Goal: Task Accomplishment & Management: Use online tool/utility

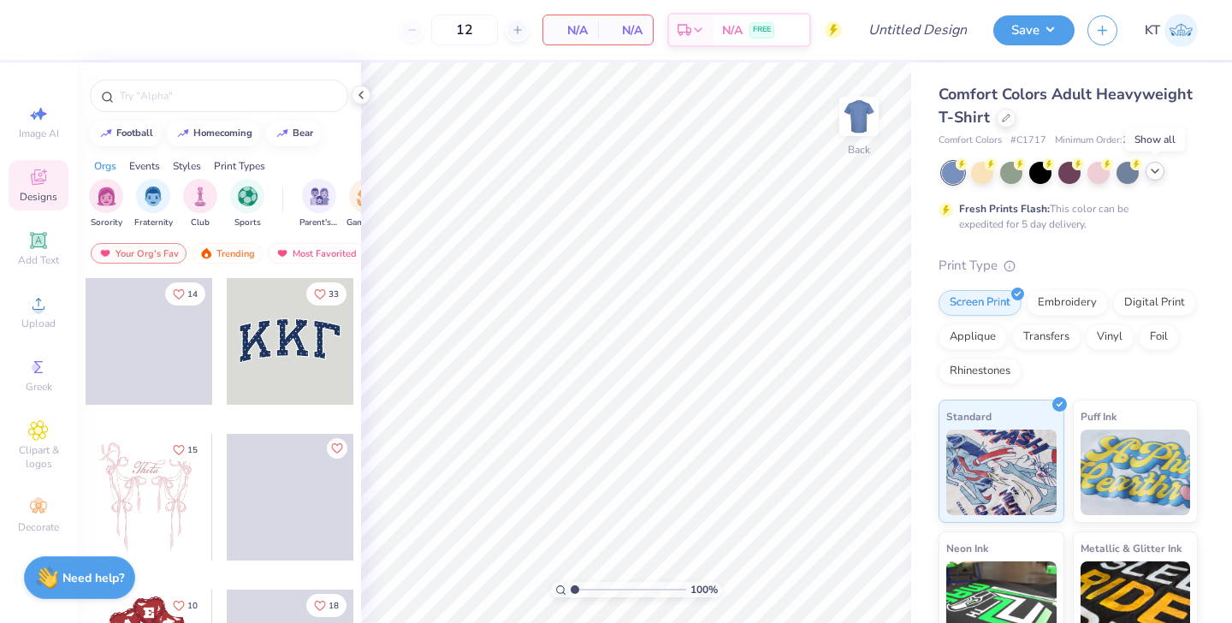
click at [1156, 173] on icon at bounding box center [1155, 171] width 14 height 14
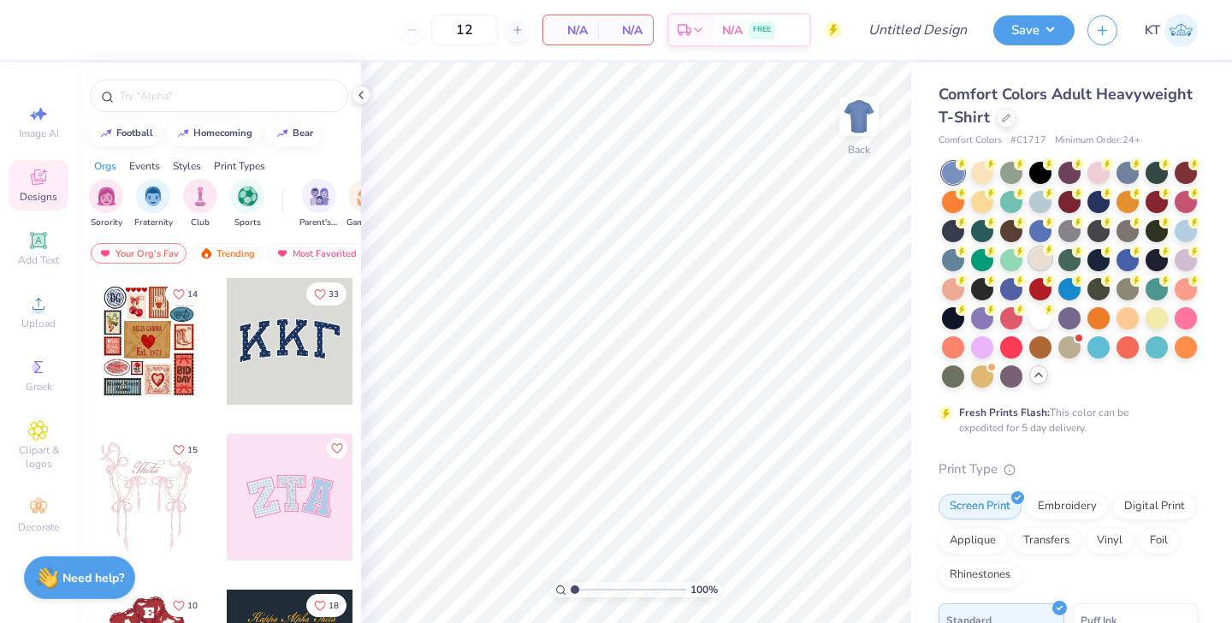
click at [1041, 259] on div at bounding box center [1040, 258] width 22 height 22
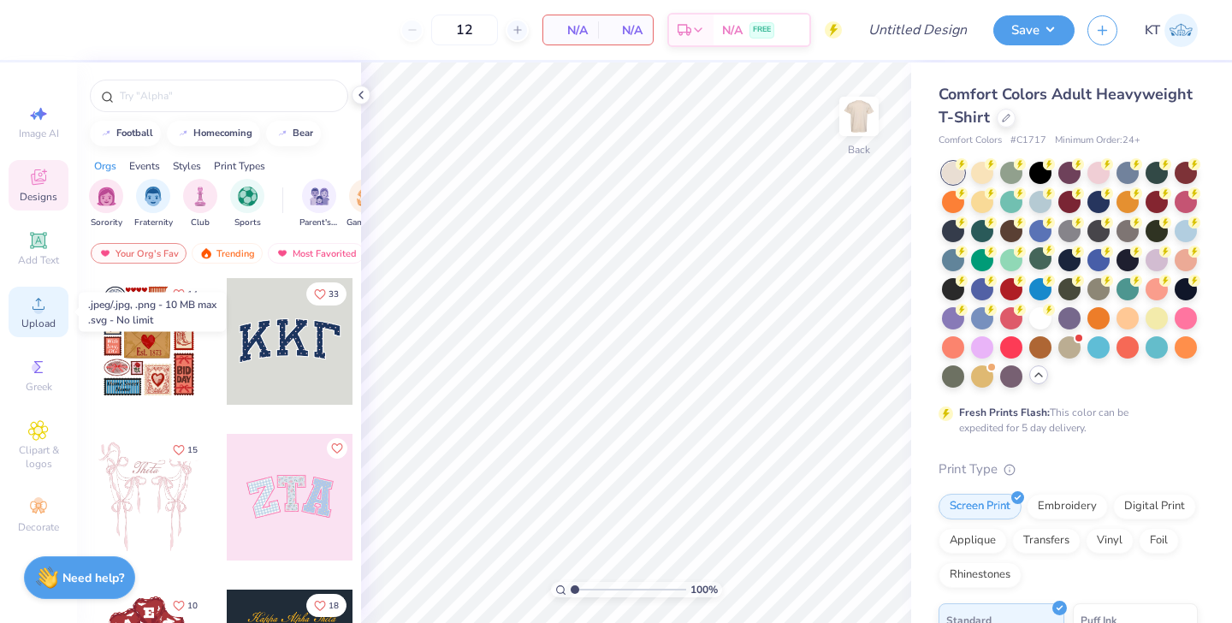
click at [44, 312] on icon at bounding box center [38, 303] width 21 height 21
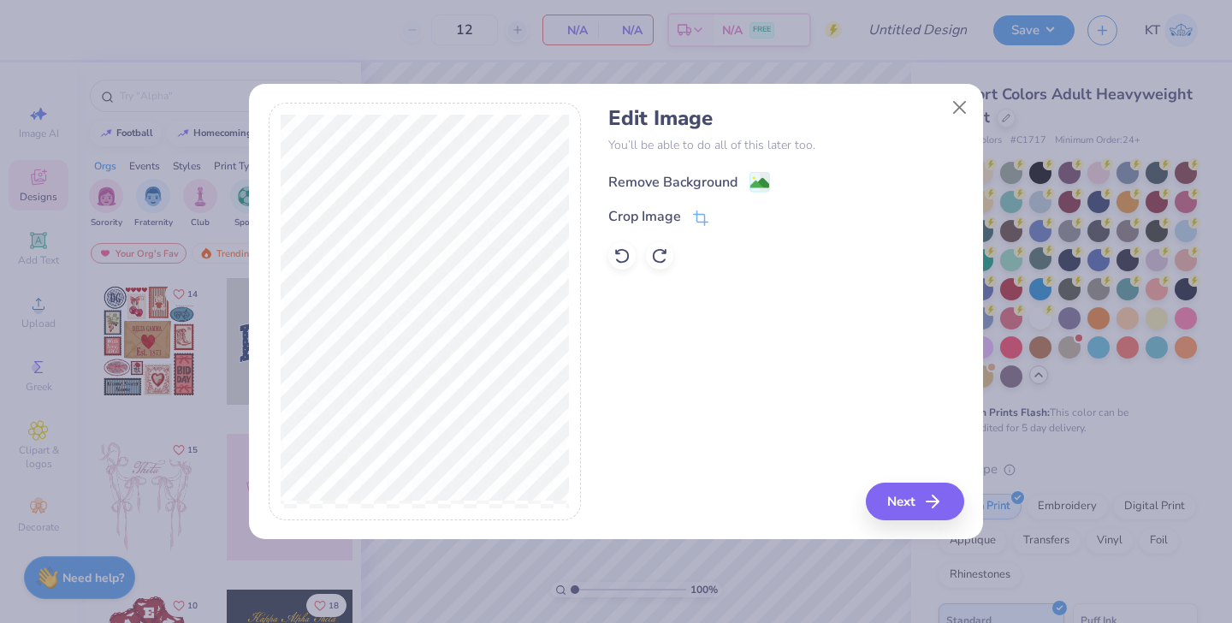
click at [703, 176] on div "Remove Background" at bounding box center [672, 182] width 129 height 21
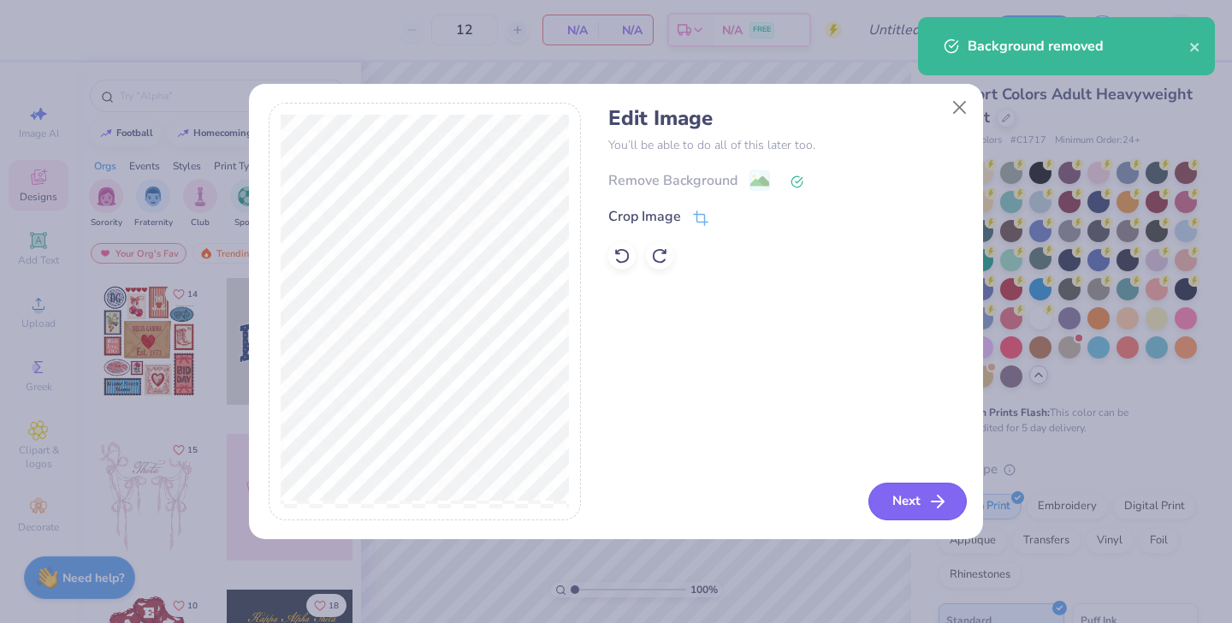
click at [895, 496] on button "Next" at bounding box center [917, 501] width 98 height 38
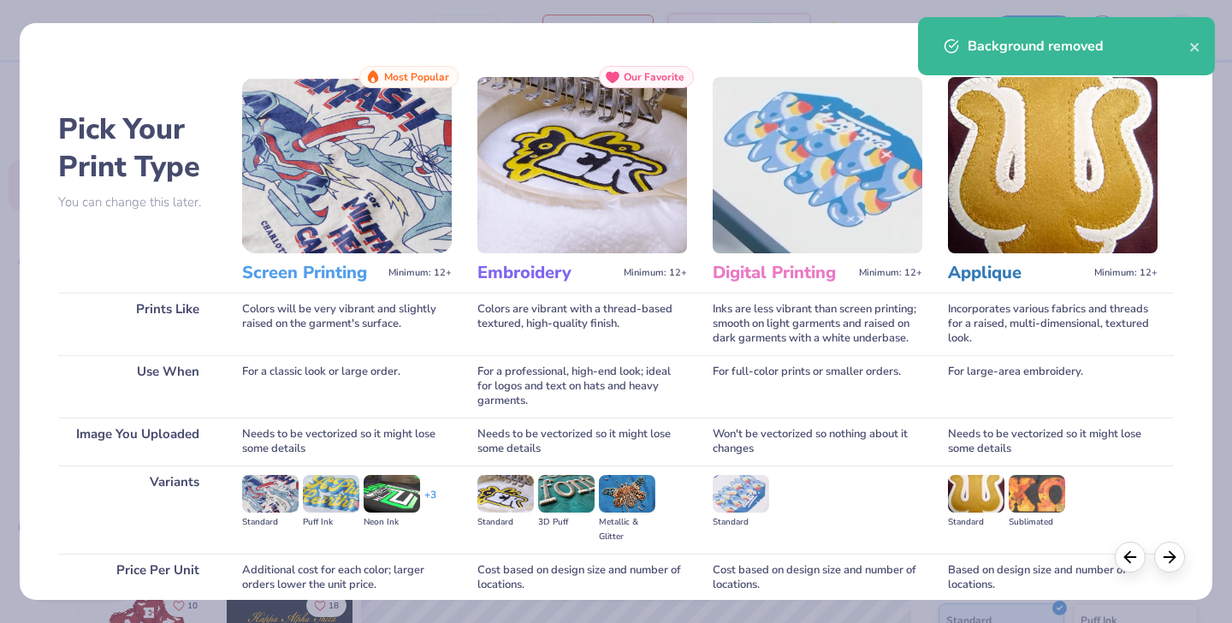
scroll to position [145, 0]
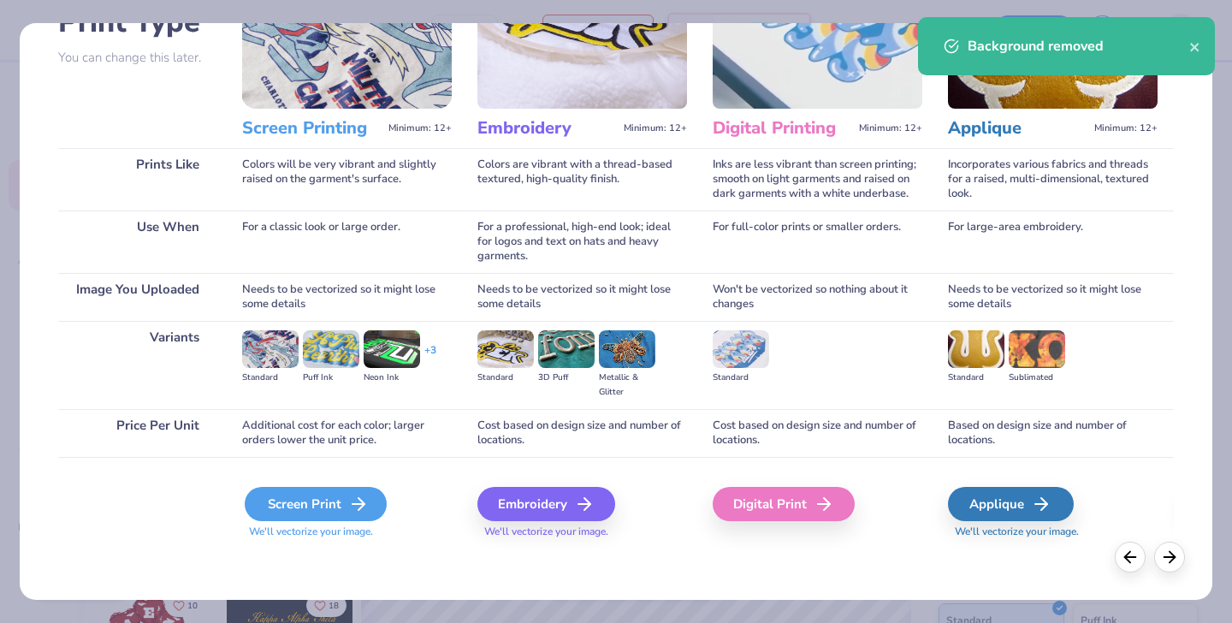
click at [341, 505] on div "Screen Print" at bounding box center [316, 504] width 142 height 34
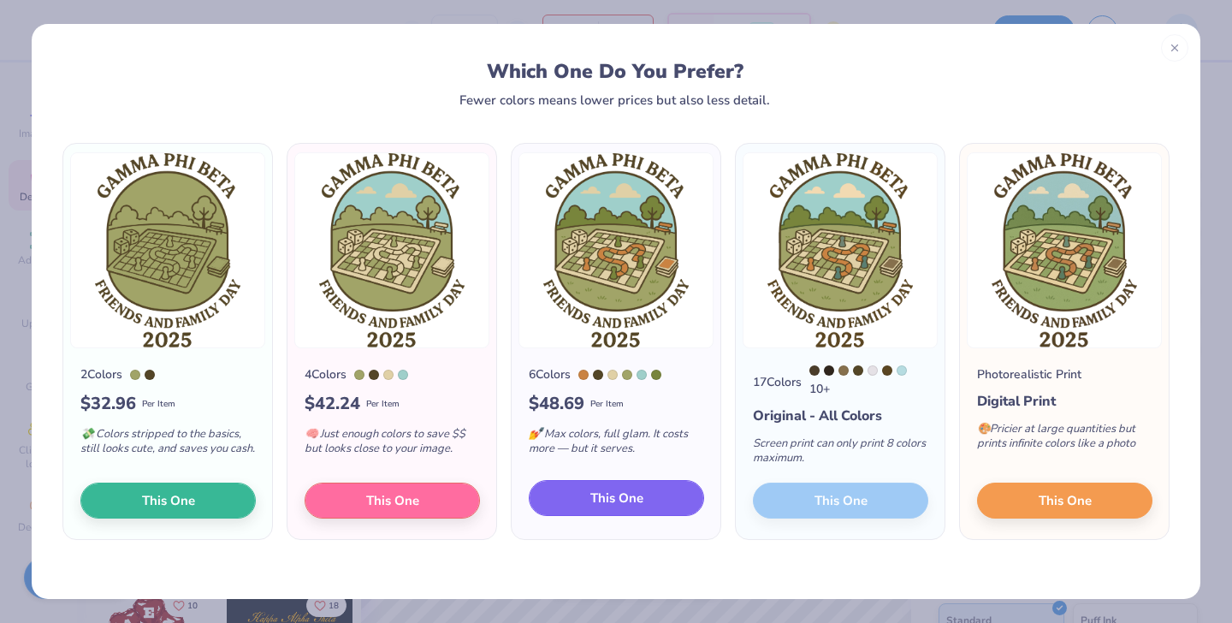
click at [607, 498] on span "This One" at bounding box center [616, 498] width 53 height 20
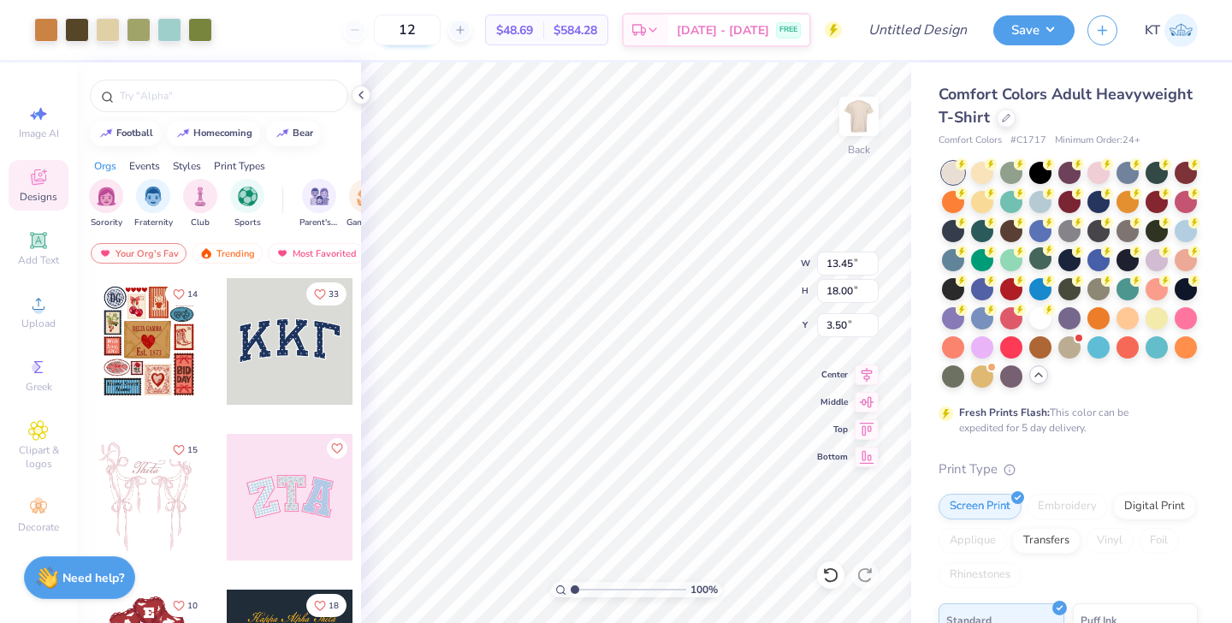
click at [440, 32] on input "12" at bounding box center [407, 30] width 67 height 31
type input "1"
click at [360, 97] on icon at bounding box center [361, 95] width 14 height 14
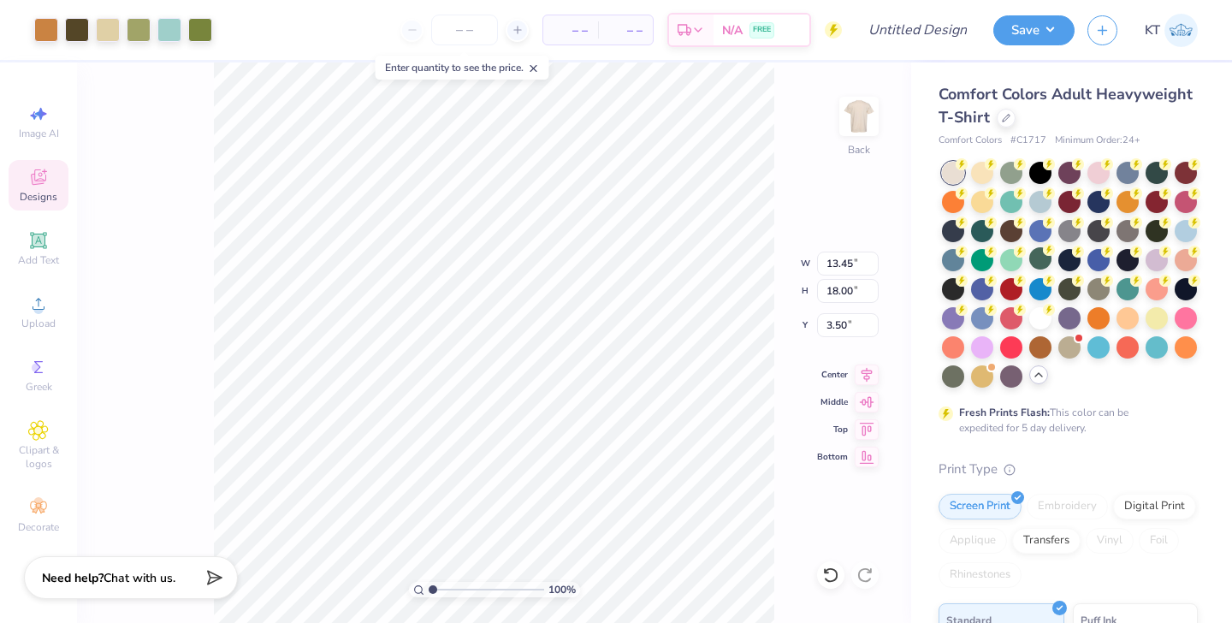
type input "11.78"
type input "15.77"
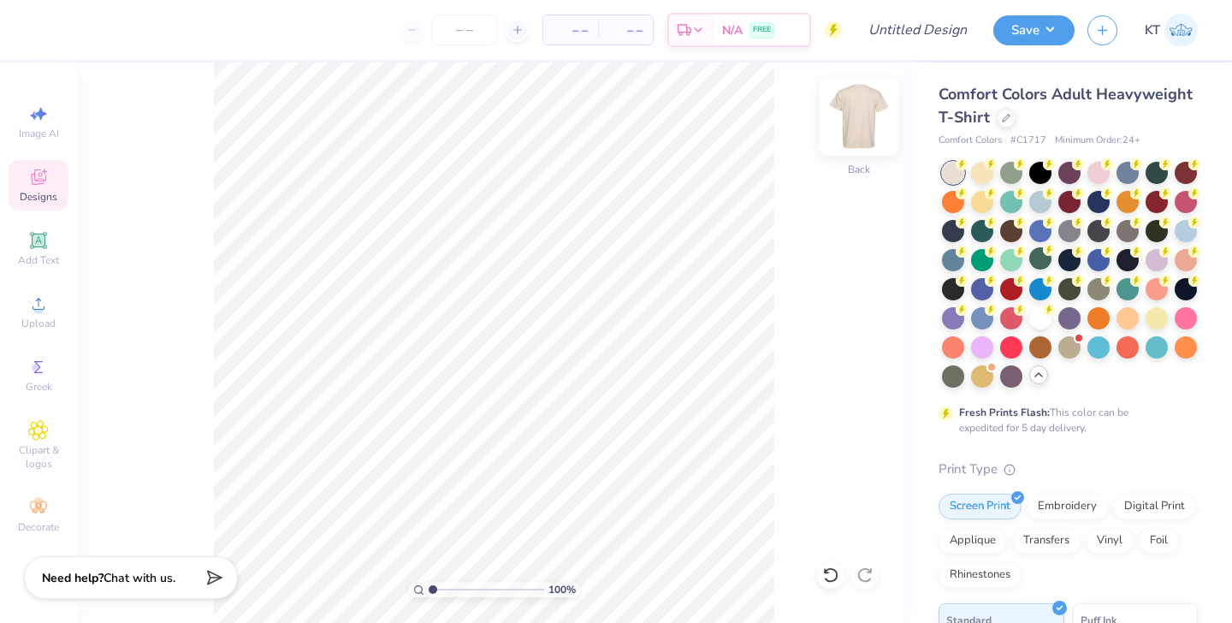
click at [852, 99] on img at bounding box center [858, 116] width 68 height 68
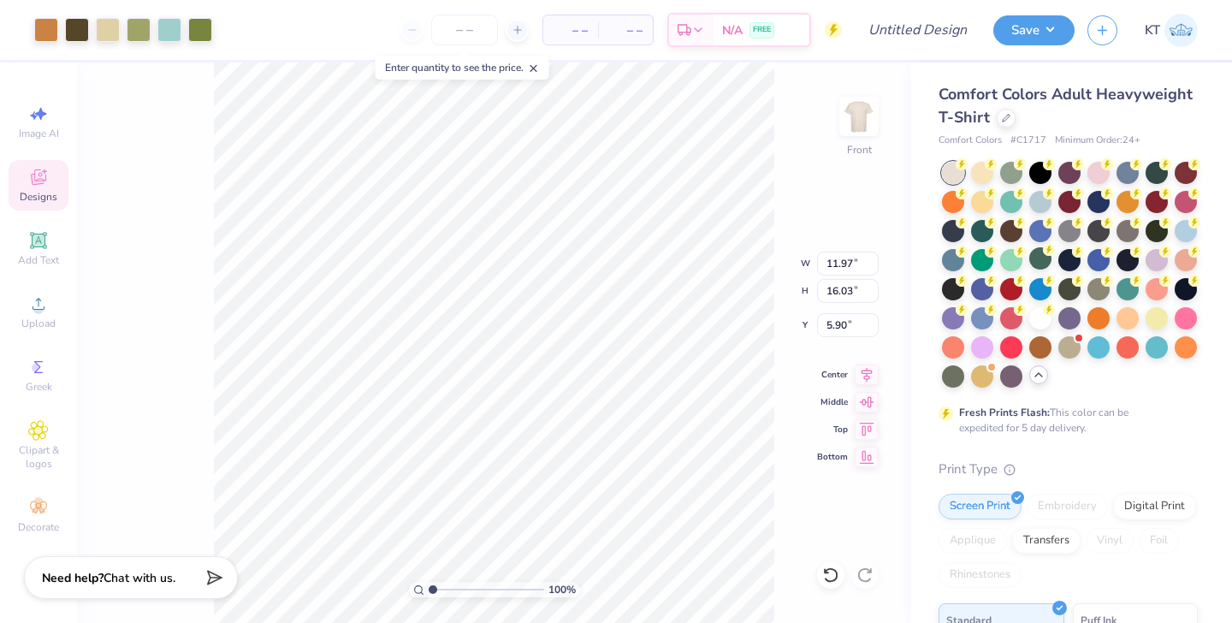
type input "4.07"
click at [1017, 168] on div at bounding box center [1011, 171] width 22 height 22
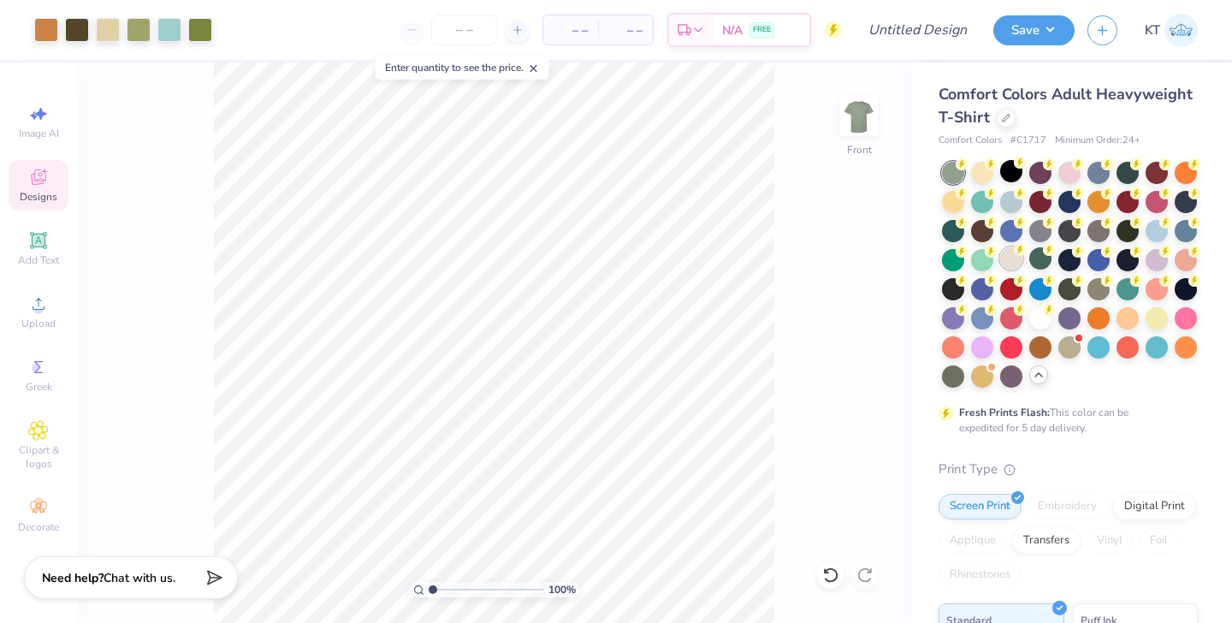
click at [1016, 263] on div at bounding box center [1011, 258] width 22 height 22
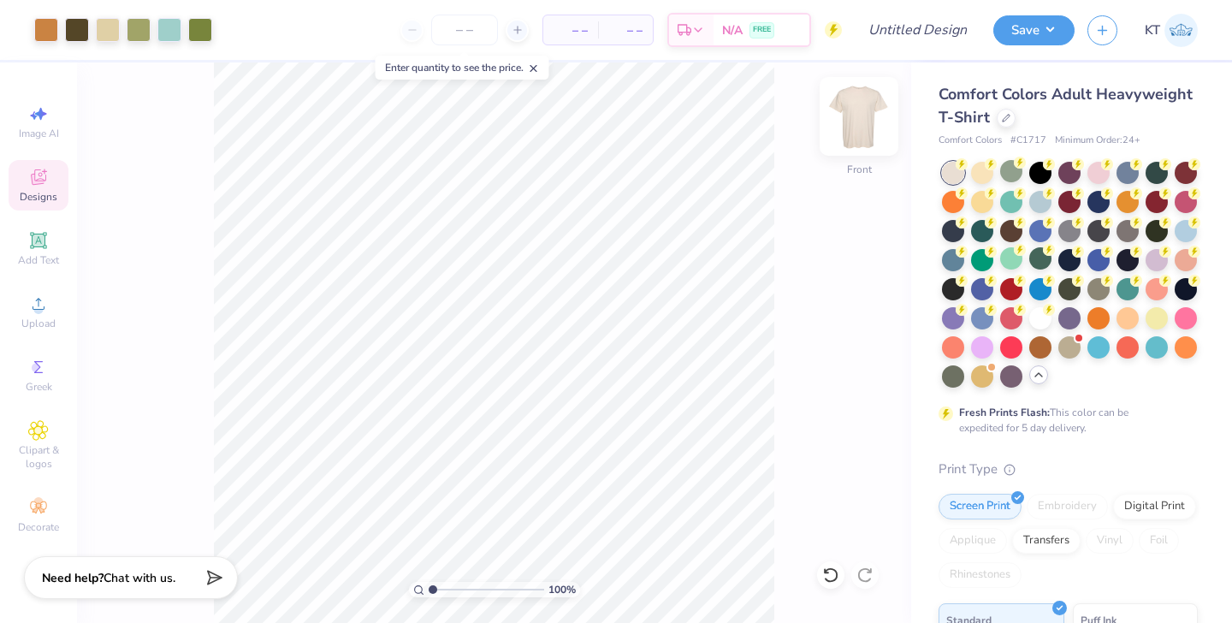
click at [847, 143] on img at bounding box center [858, 116] width 68 height 68
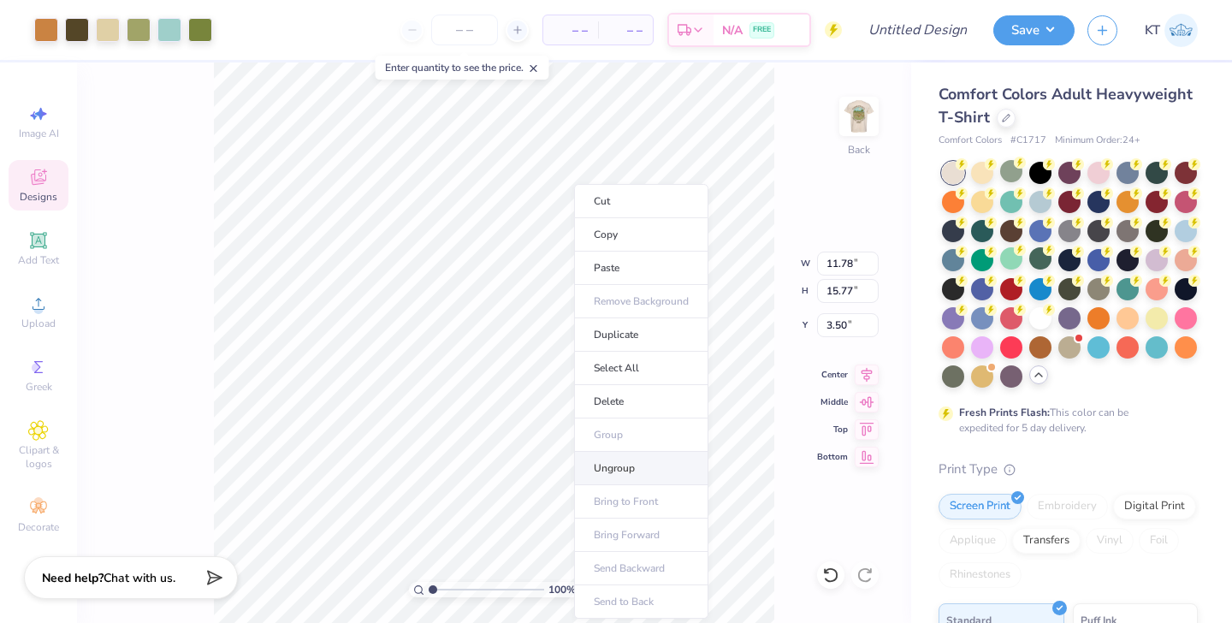
click at [633, 475] on li "Ungroup" at bounding box center [641, 468] width 134 height 33
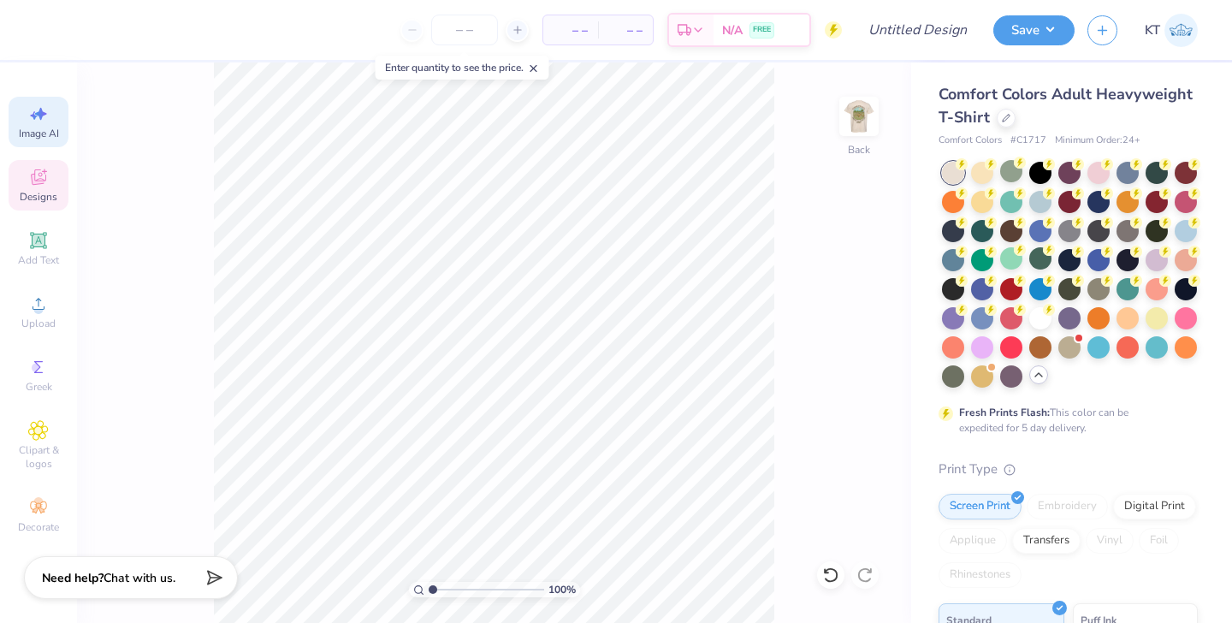
click at [46, 117] on icon at bounding box center [38, 113] width 21 height 21
select select "4"
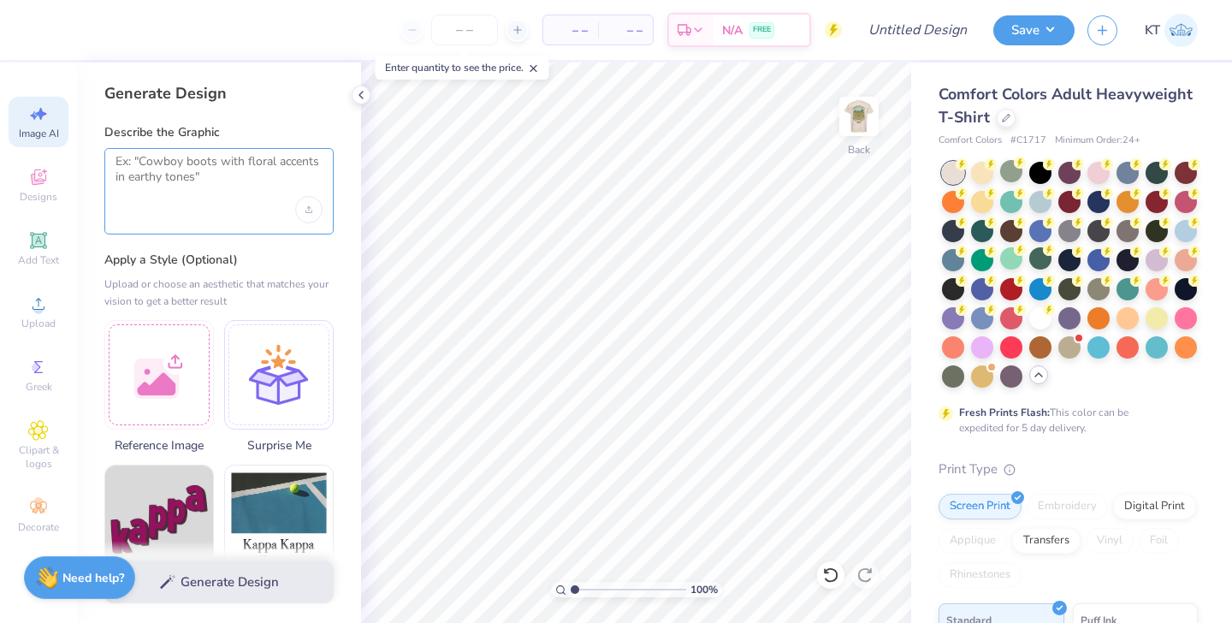
click at [227, 192] on textarea at bounding box center [218, 175] width 207 height 43
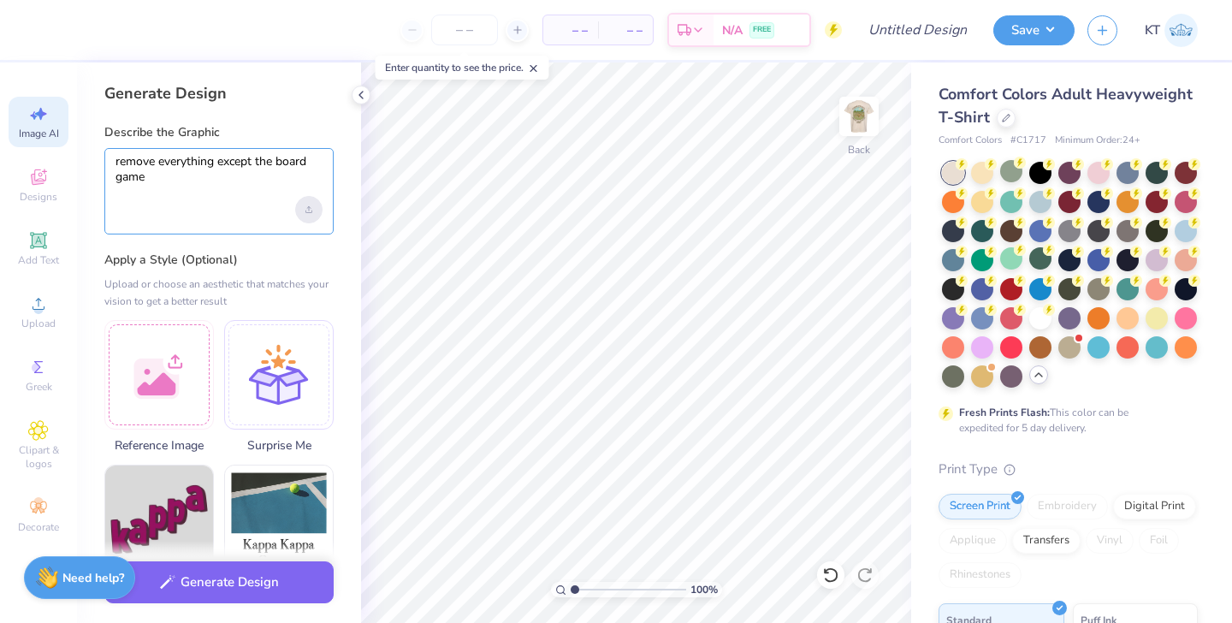
type textarea "remove everything except the board game"
click at [304, 212] on div "Upload image" at bounding box center [308, 209] width 27 height 27
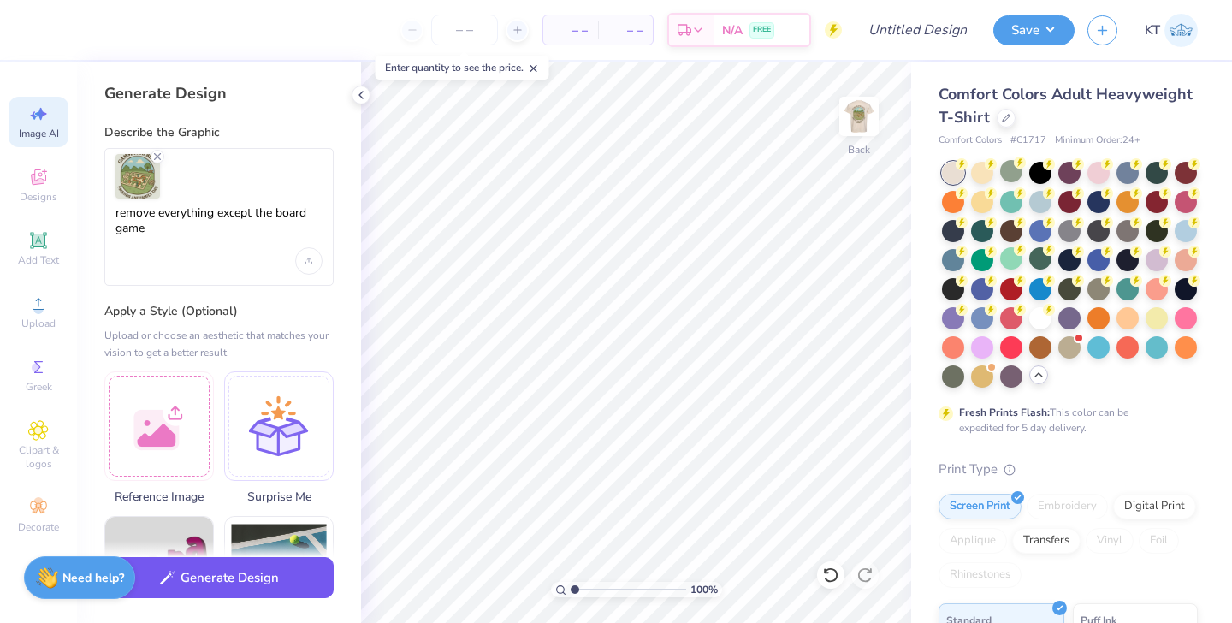
click at [222, 582] on button "Generate Design" at bounding box center [218, 578] width 229 height 42
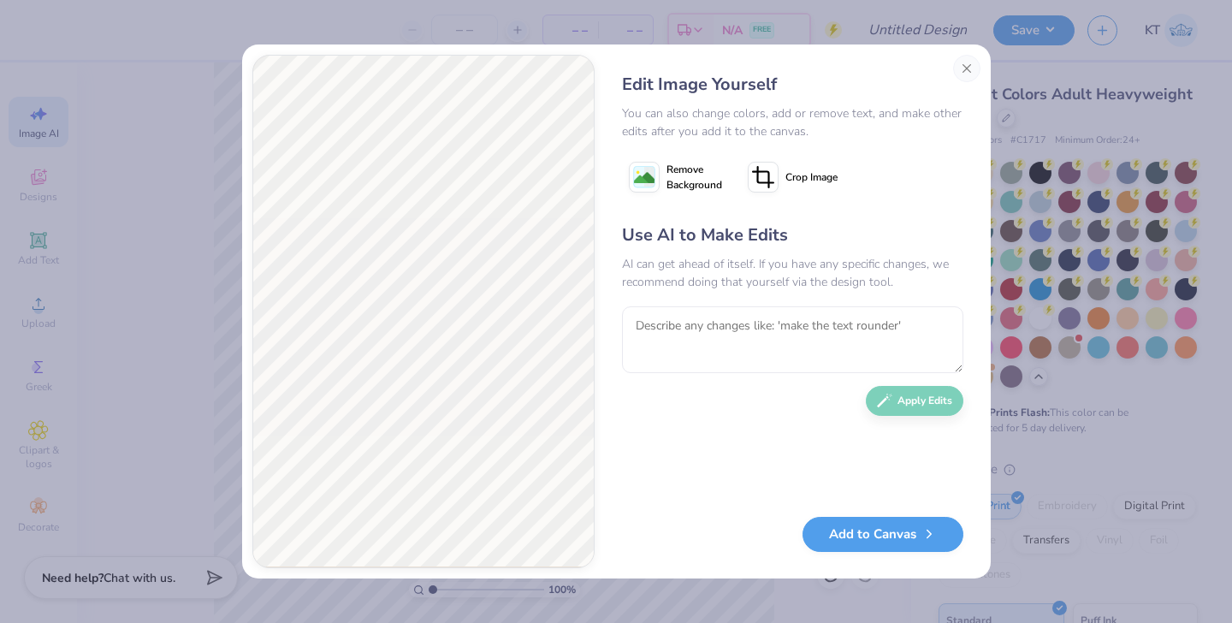
select select "4"
click at [966, 68] on button "Close" at bounding box center [966, 68] width 27 height 27
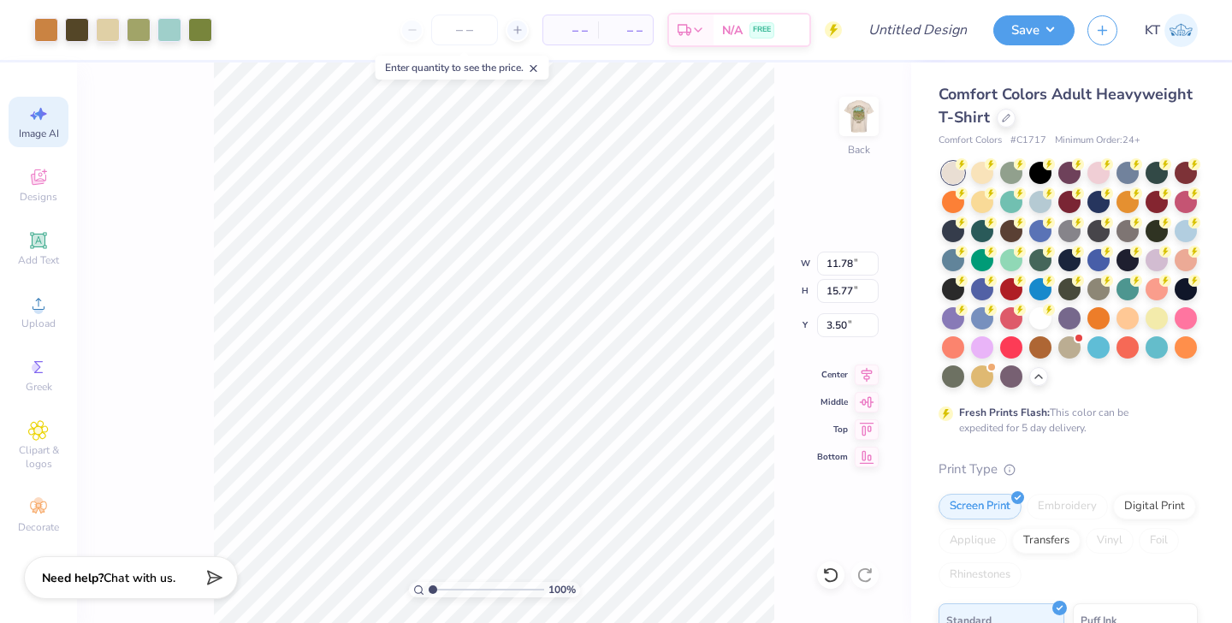
type input "3.69"
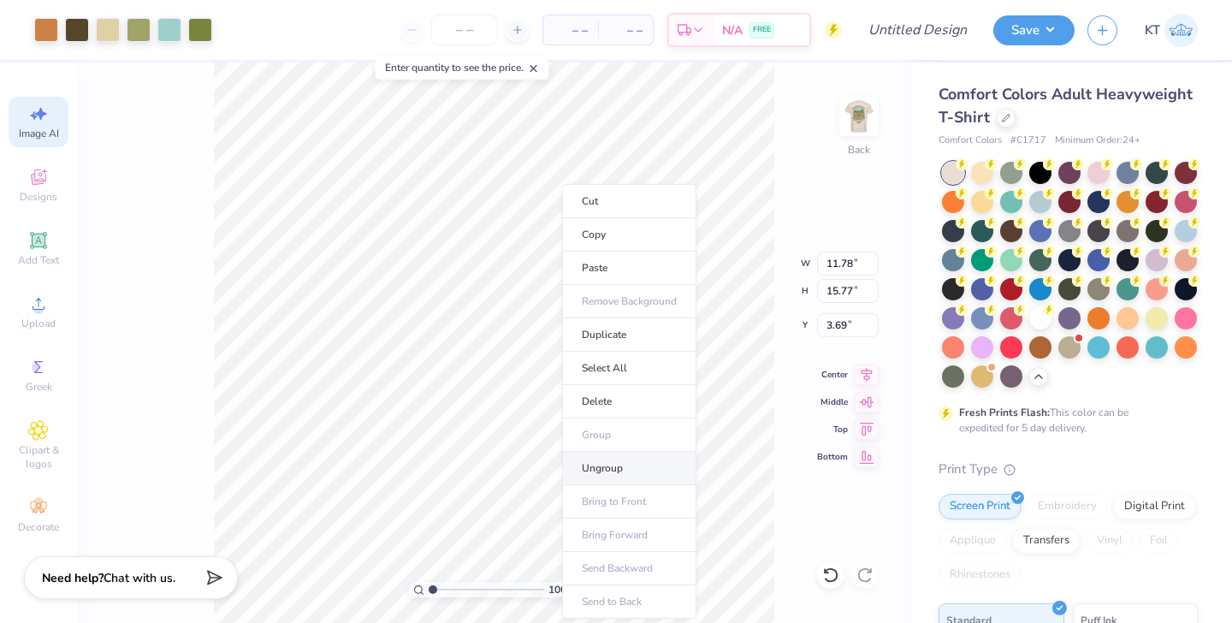
click at [602, 464] on li "Ungroup" at bounding box center [629, 468] width 134 height 33
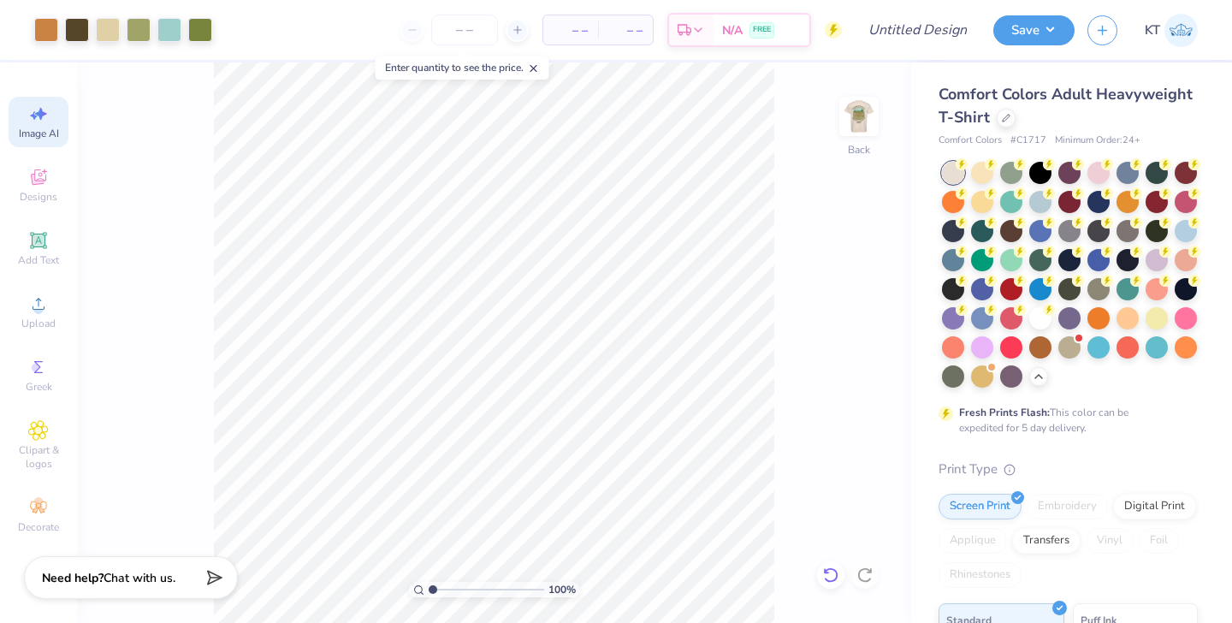
click at [827, 582] on icon at bounding box center [830, 574] width 17 height 17
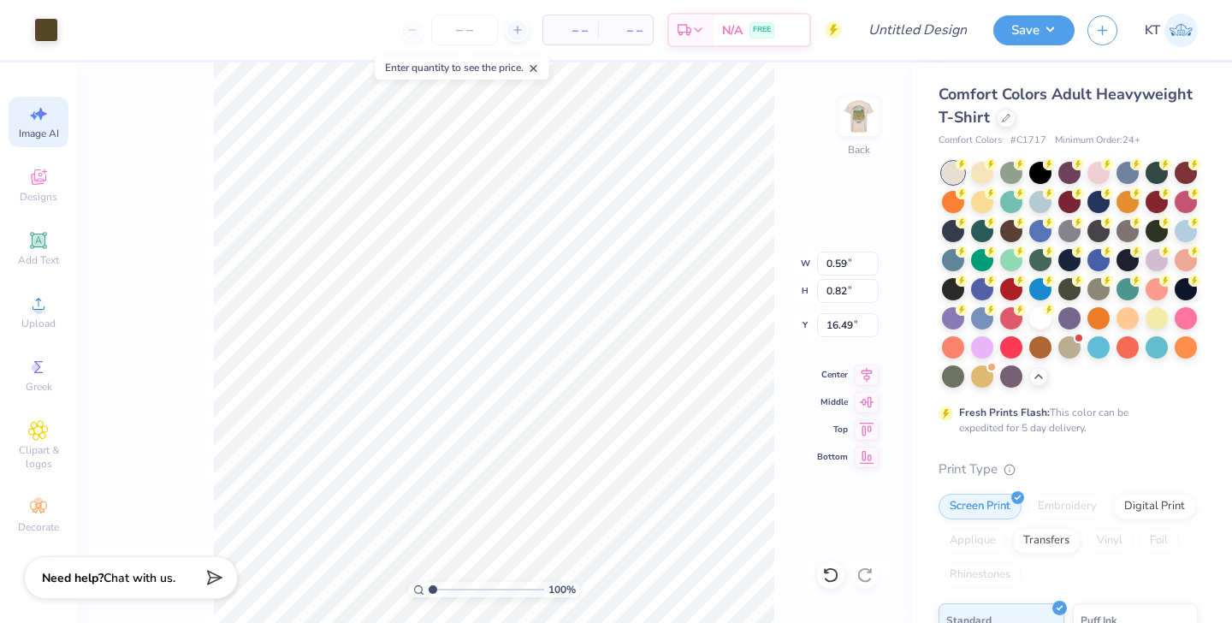
type input "16.38"
type input "17.05"
type input "15.06"
type input "14.05"
type input "3.97"
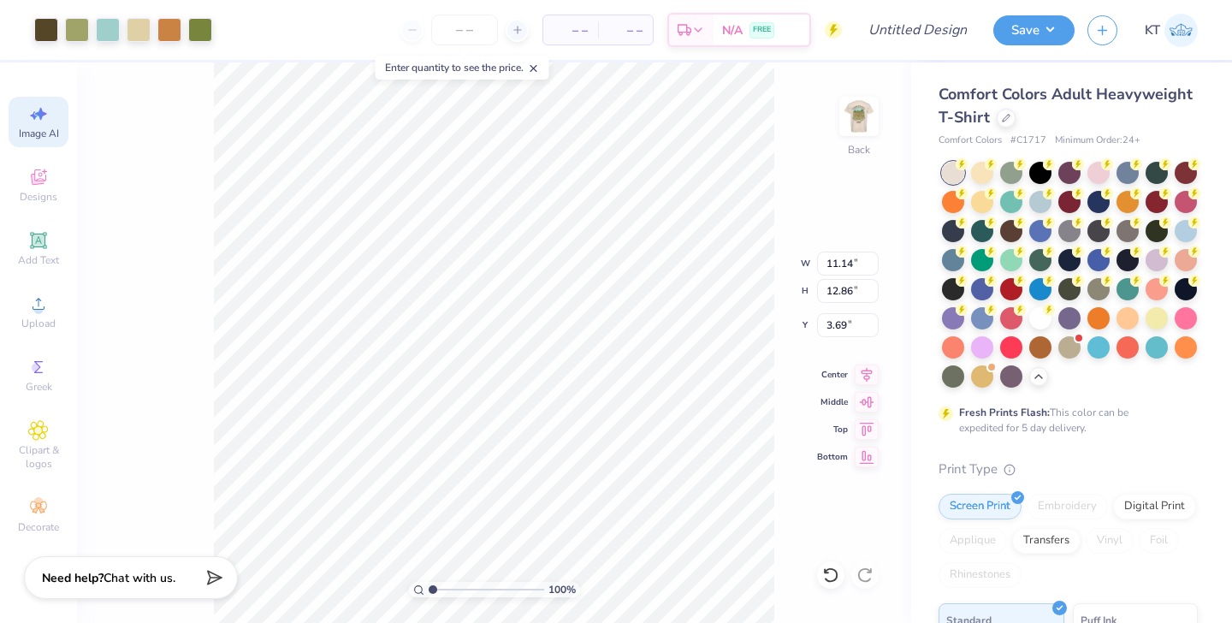
type input "4.58"
type input "3.32"
select select "4"
type input "3.31"
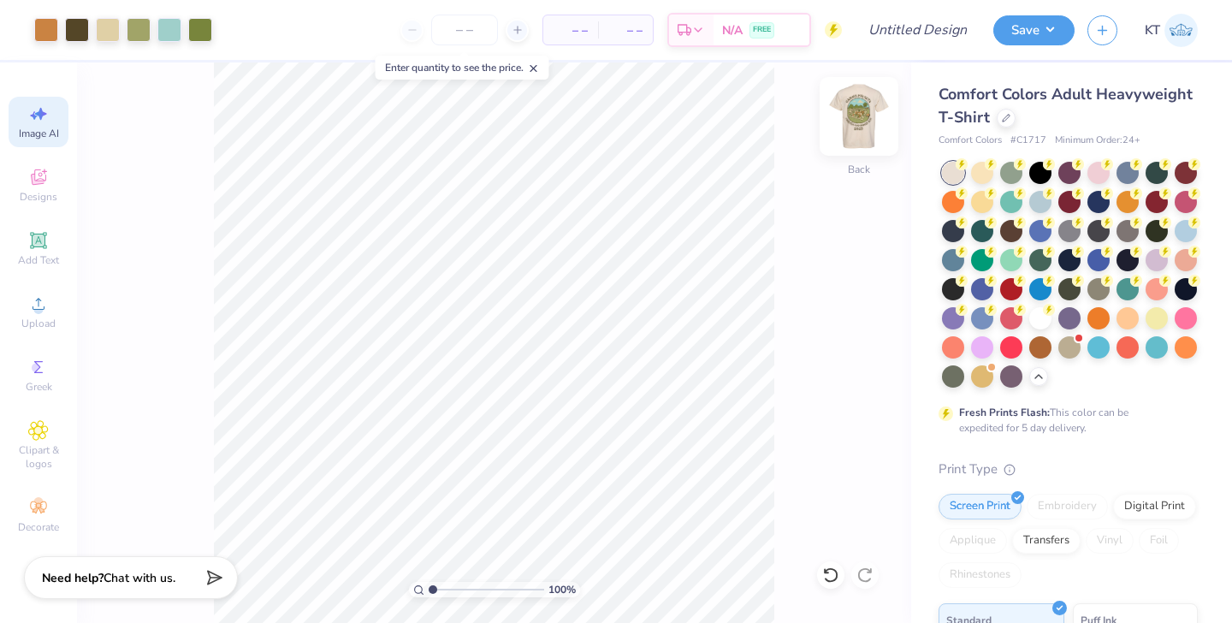
click at [854, 112] on img at bounding box center [858, 116] width 68 height 68
select select "4"
click at [864, 119] on img at bounding box center [858, 116] width 68 height 68
click at [918, 34] on input "Design Title" at bounding box center [938, 30] width 84 height 34
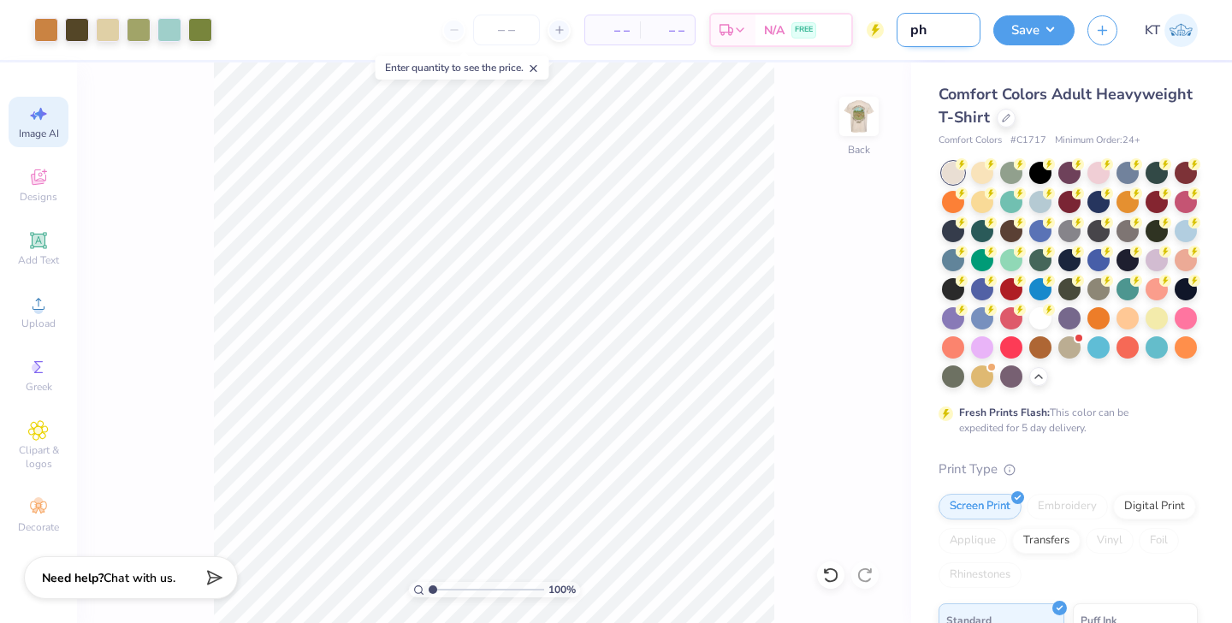
type input "p"
type input "gphi friends and [PERSON_NAME]"
click at [1025, 27] on button "Save" at bounding box center [1033, 28] width 81 height 30
type input "0"
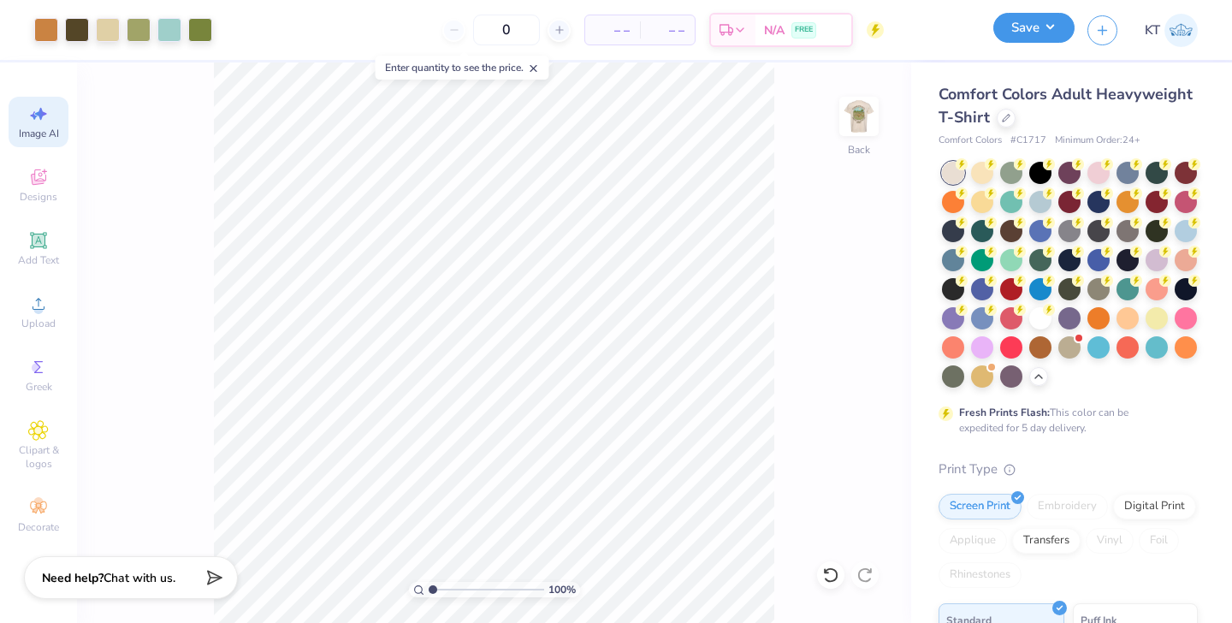
scroll to position [0, 0]
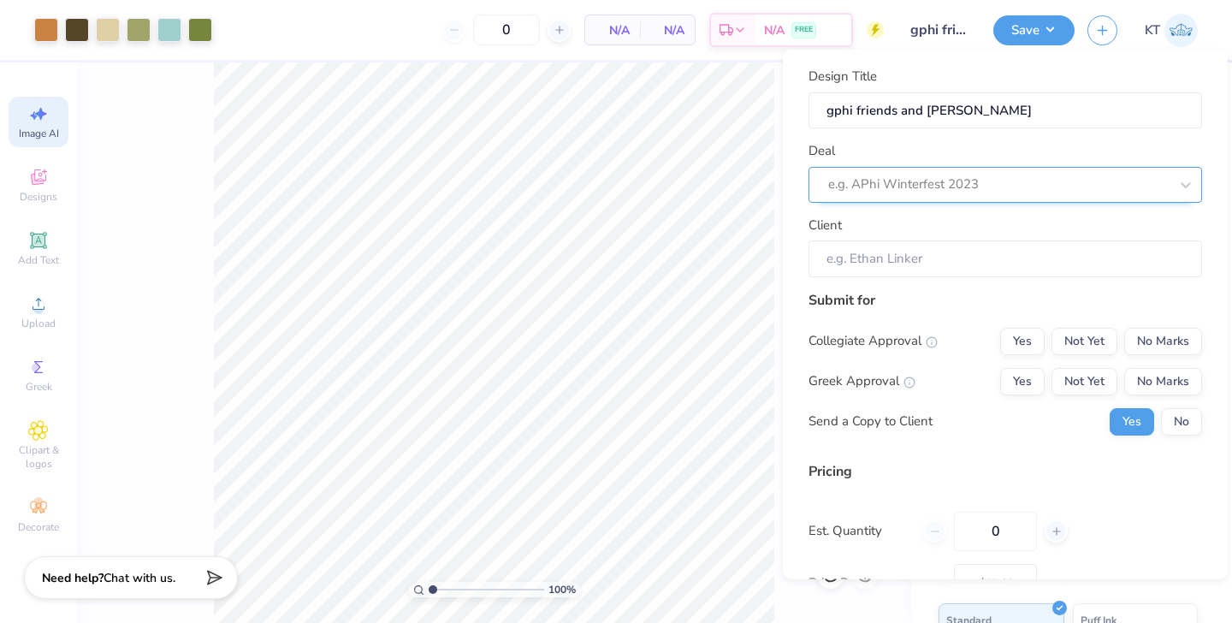
click at [957, 175] on div at bounding box center [998, 184] width 340 height 23
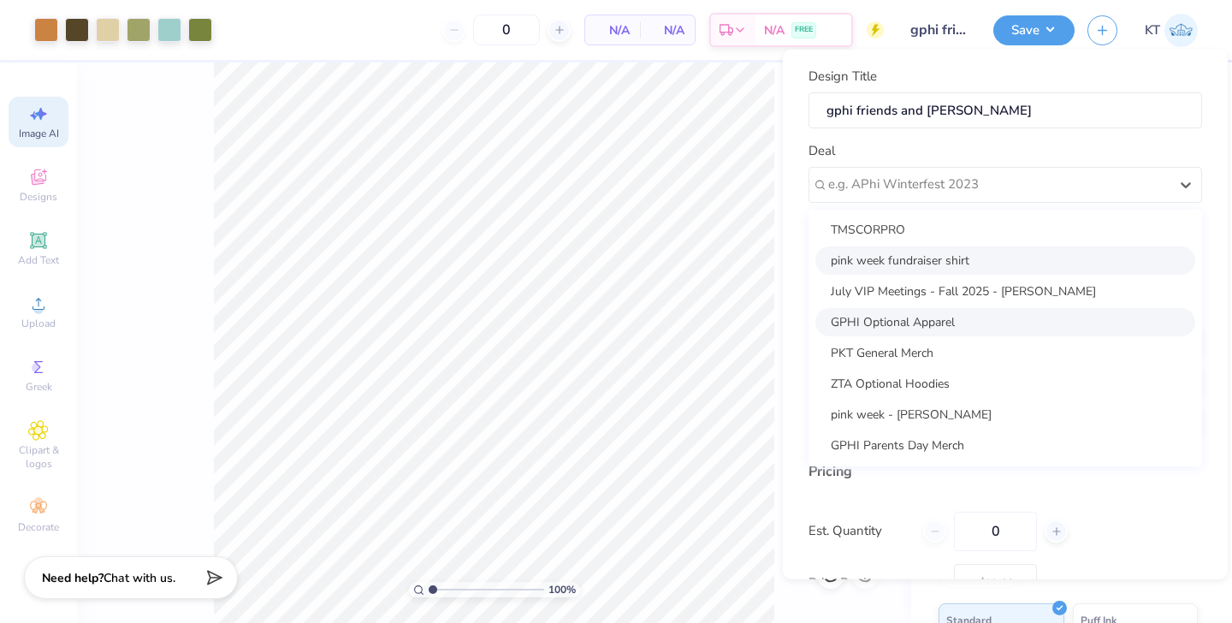
scroll to position [62, 0]
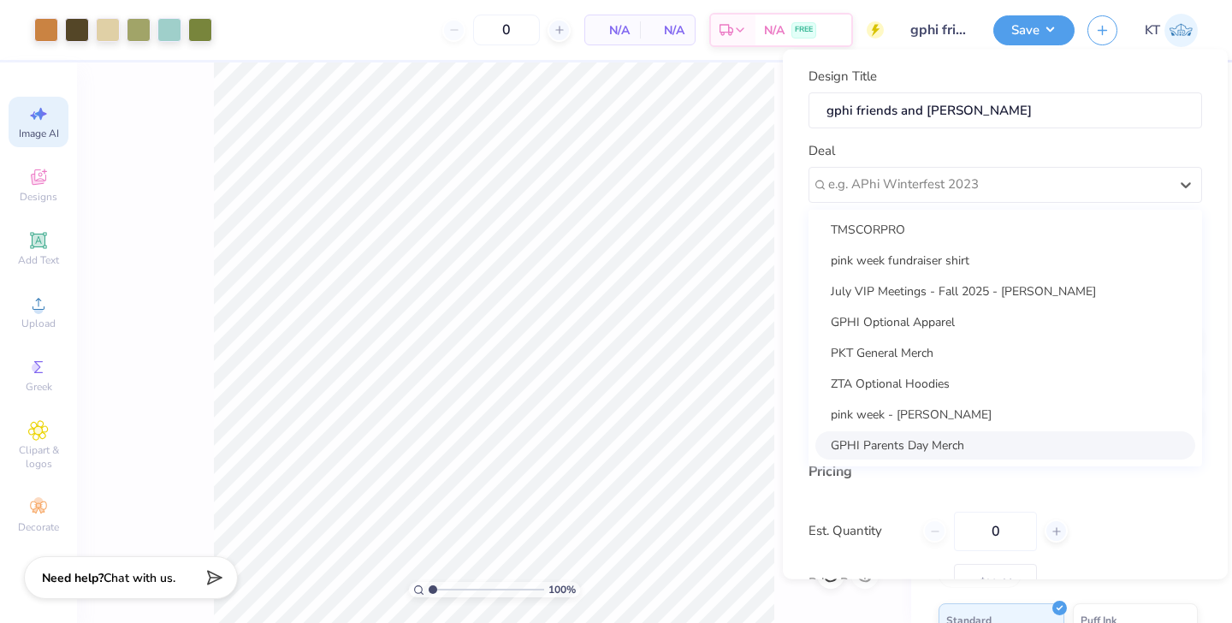
click at [905, 440] on div "GPHI Parents Day Merch" at bounding box center [1005, 444] width 380 height 28
type input "Sienna Snyder"
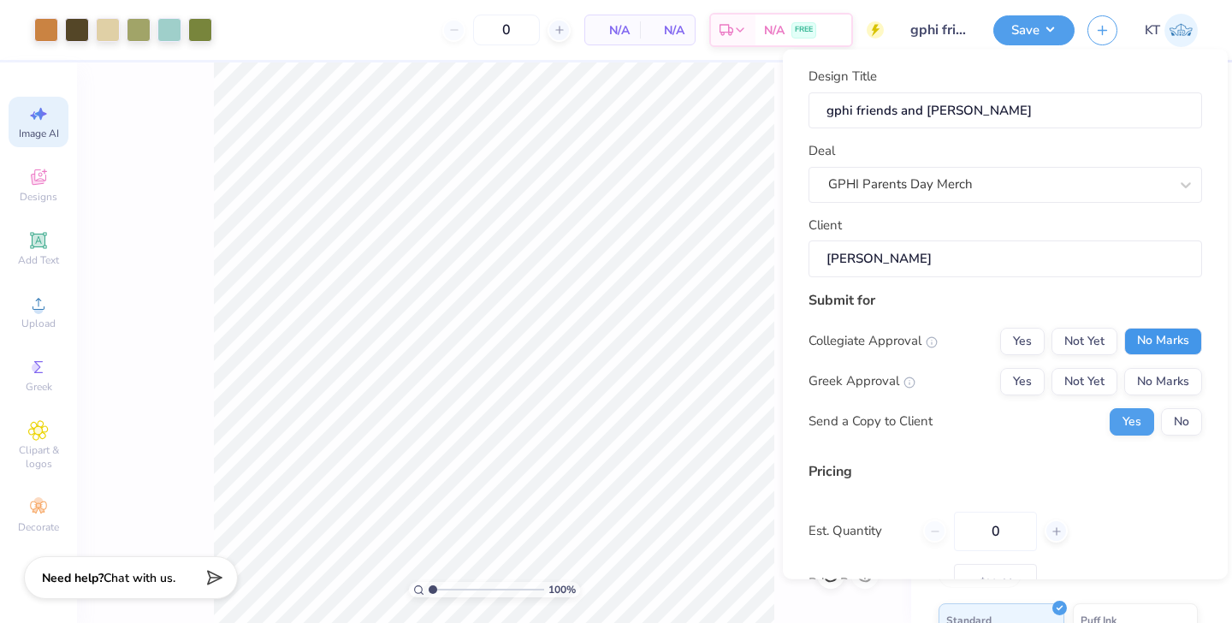
click at [1143, 343] on button "No Marks" at bounding box center [1163, 340] width 78 height 27
click at [1090, 386] on button "Not Yet" at bounding box center [1084, 380] width 66 height 27
click at [1182, 417] on button "No" at bounding box center [1181, 420] width 41 height 27
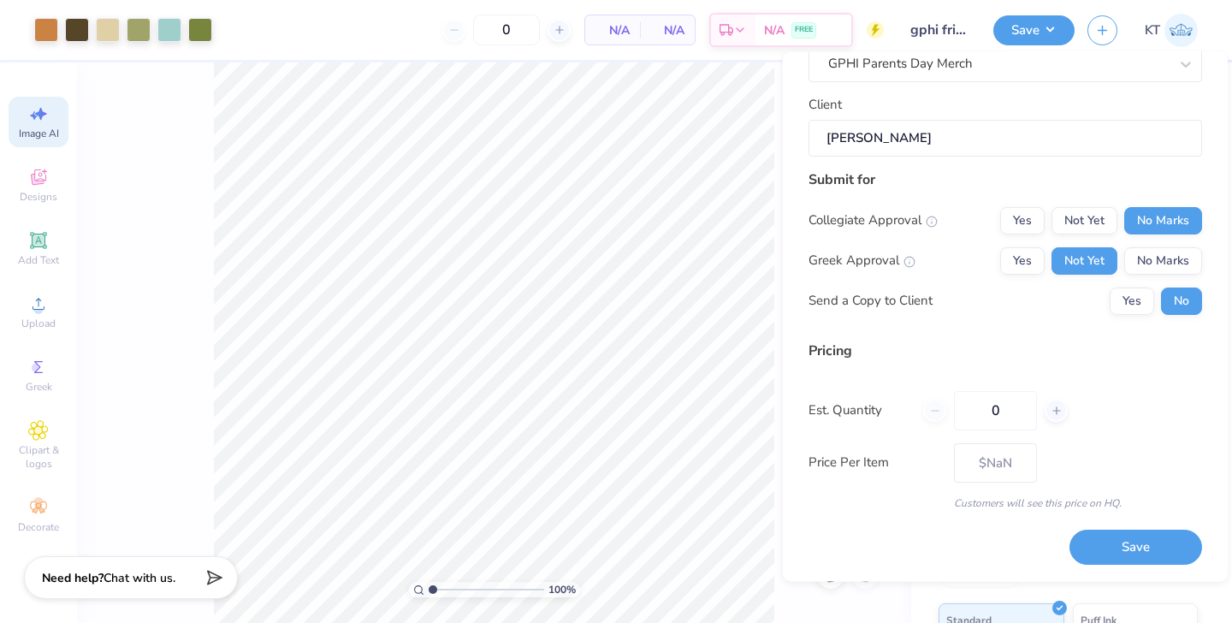
scroll to position [122, 0]
click at [990, 401] on input "0" at bounding box center [995, 410] width 83 height 39
type input "1000"
type input "$22.52"
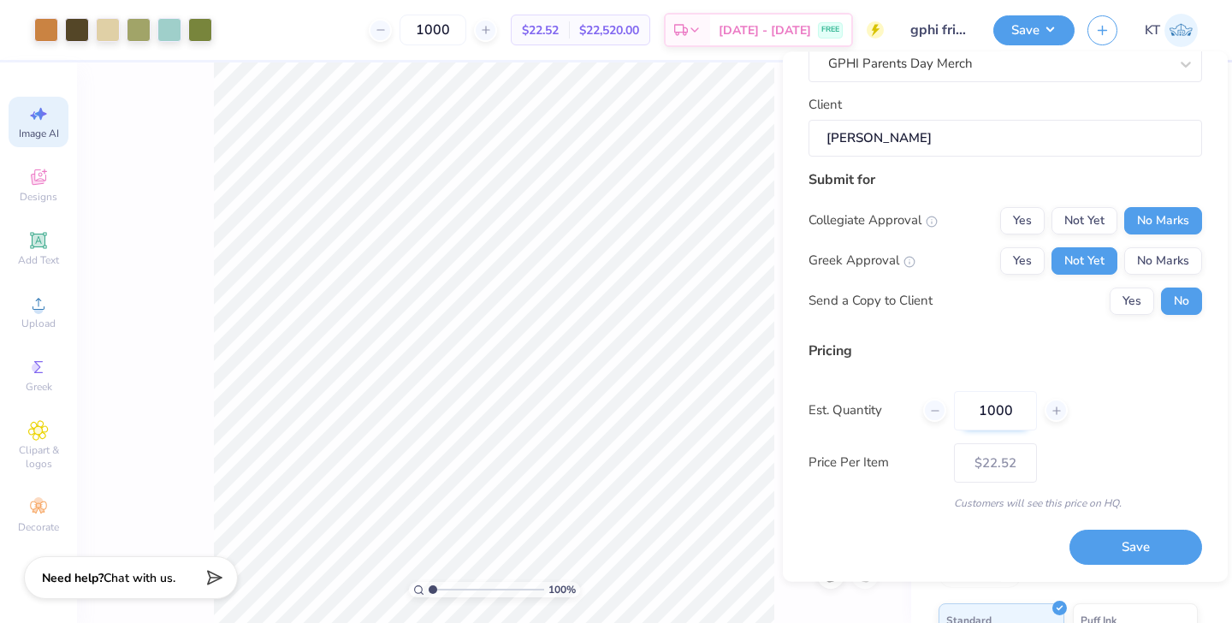
type input "100"
type input "$30.37"
click at [1013, 411] on input "100" at bounding box center [995, 410] width 83 height 39
type input "150"
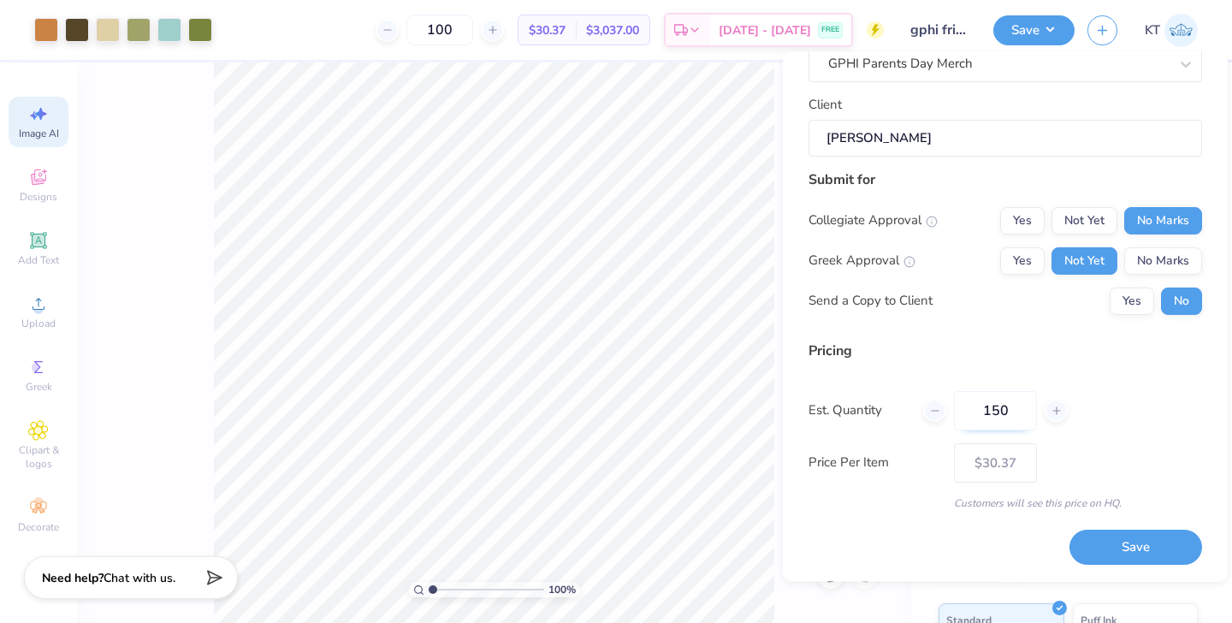
type input "150"
type input "$26.81"
type input "150"
click at [1117, 546] on button "Save" at bounding box center [1135, 547] width 133 height 35
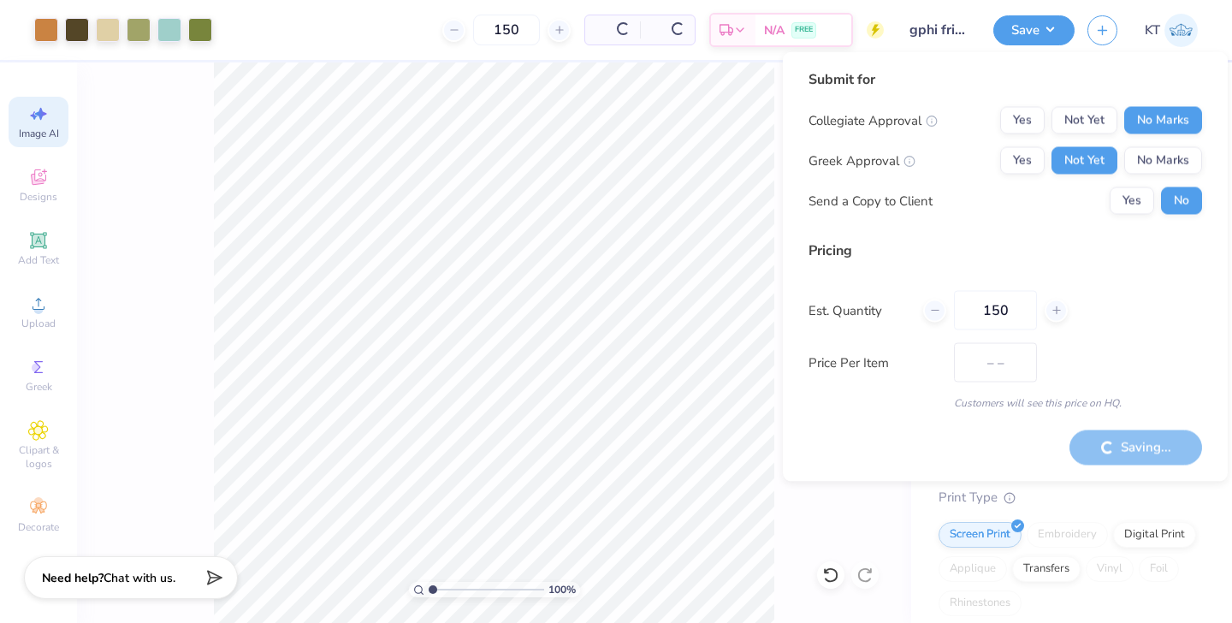
type input "$22.61"
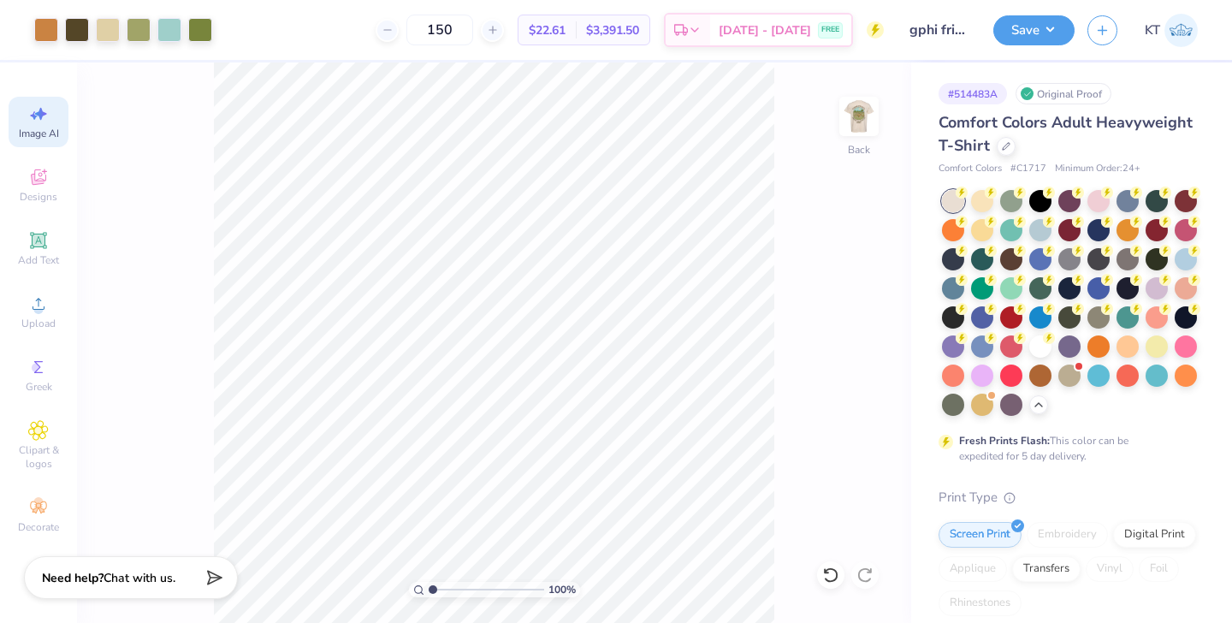
select select "4"
